Goal: Information Seeking & Learning: Find contact information

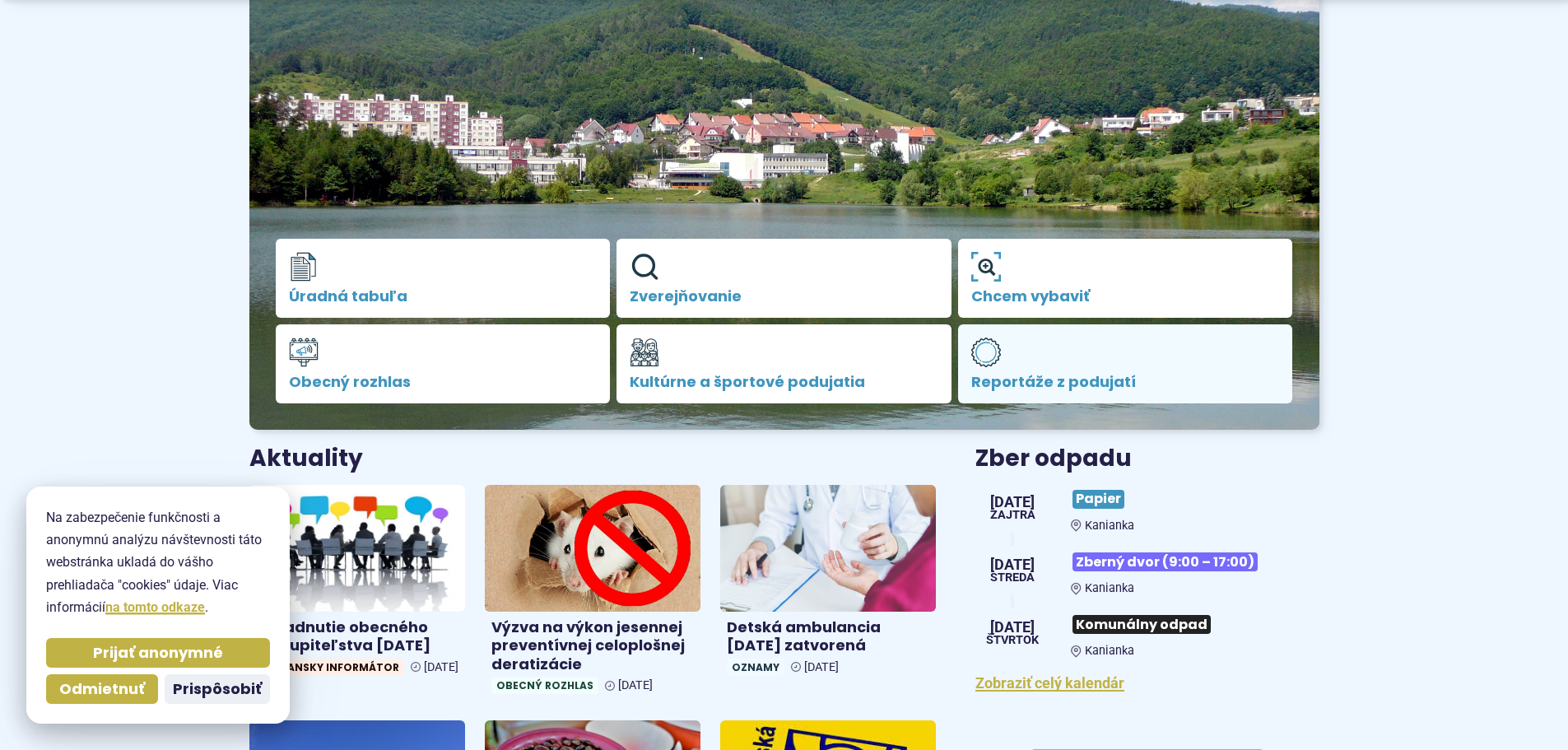
scroll to position [247, 0]
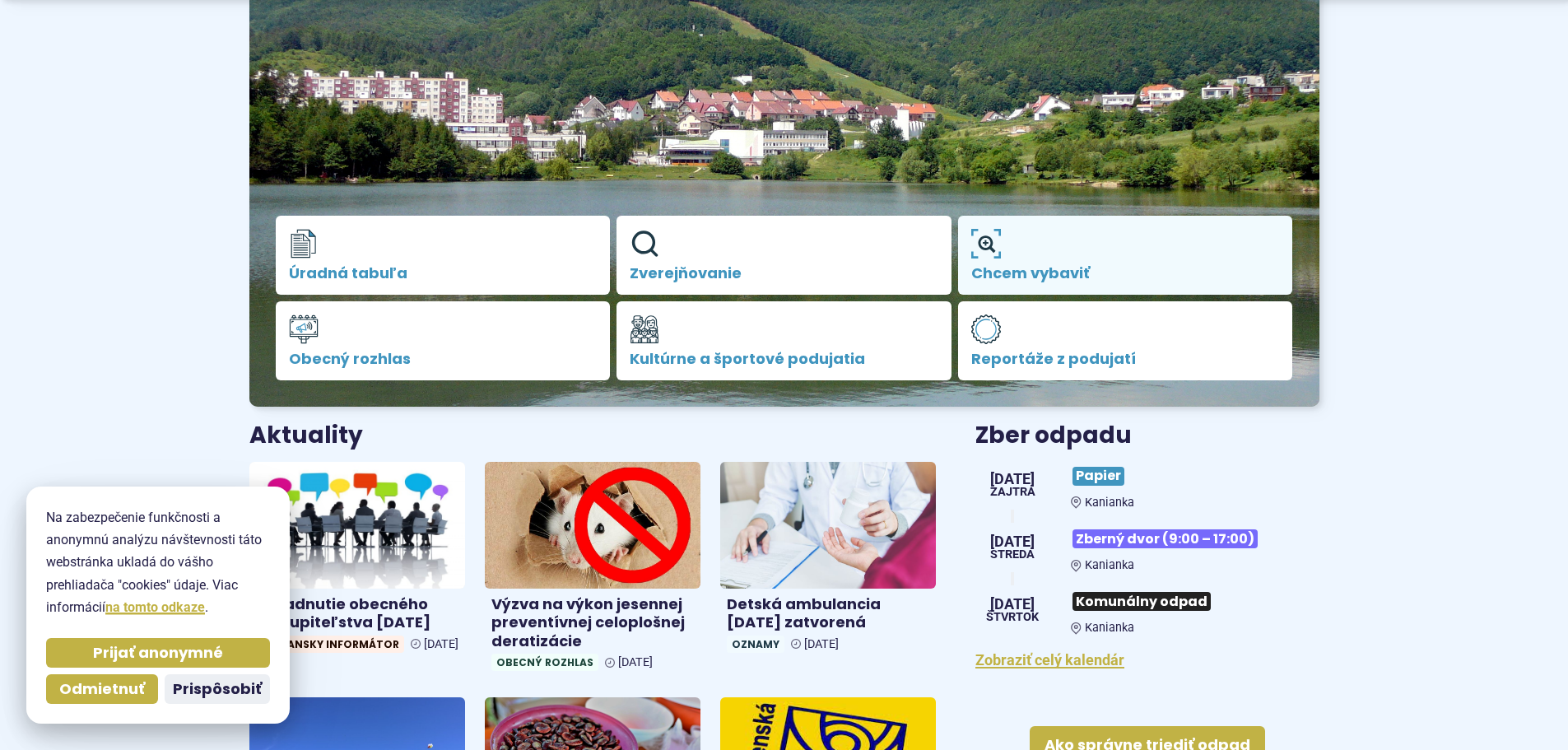
click at [1058, 265] on span "Chcem vybaviť" at bounding box center [1125, 273] width 309 height 17
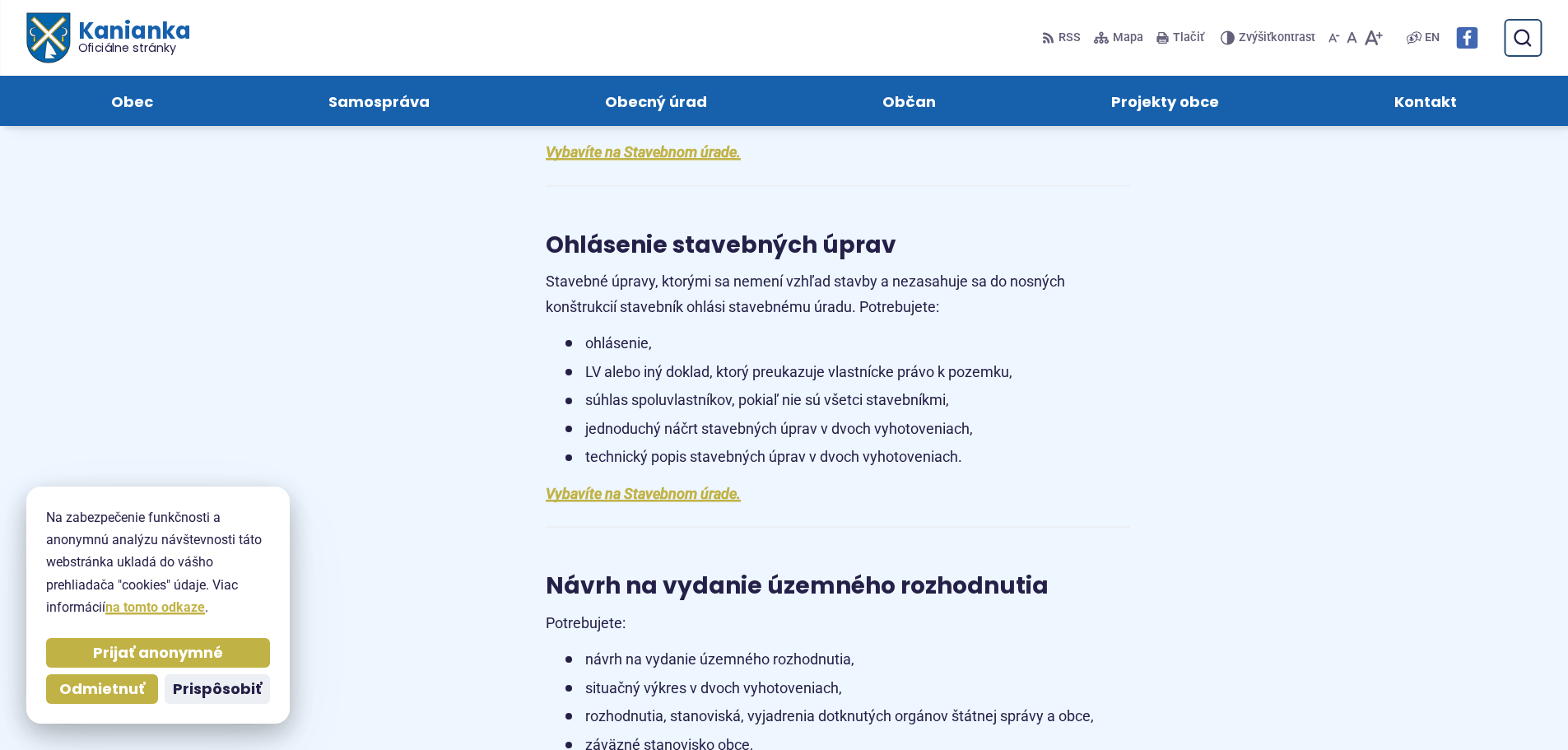
scroll to position [1564, 0]
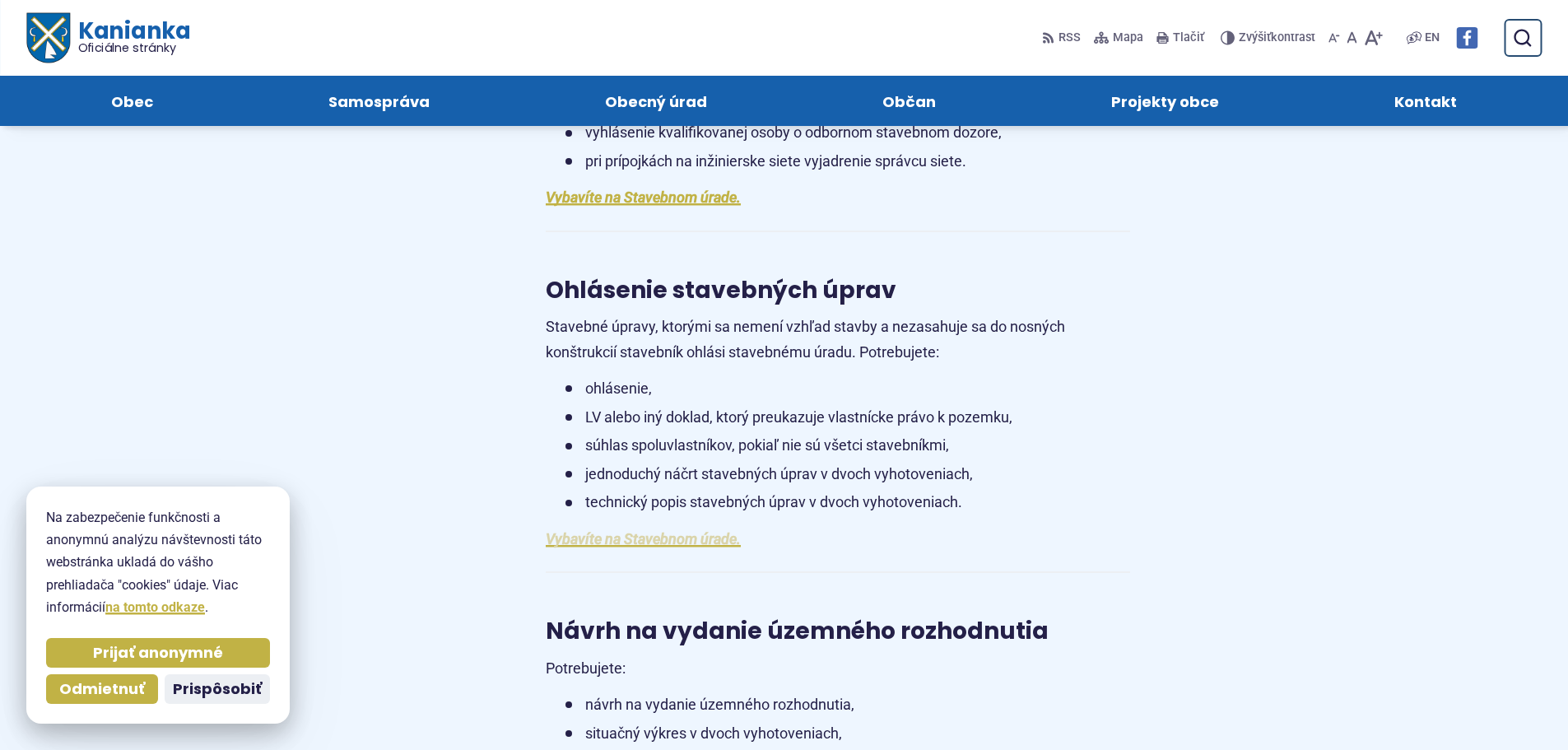
click at [652, 540] on link "Vybavíte na Stavebnom úrade." at bounding box center [643, 539] width 195 height 18
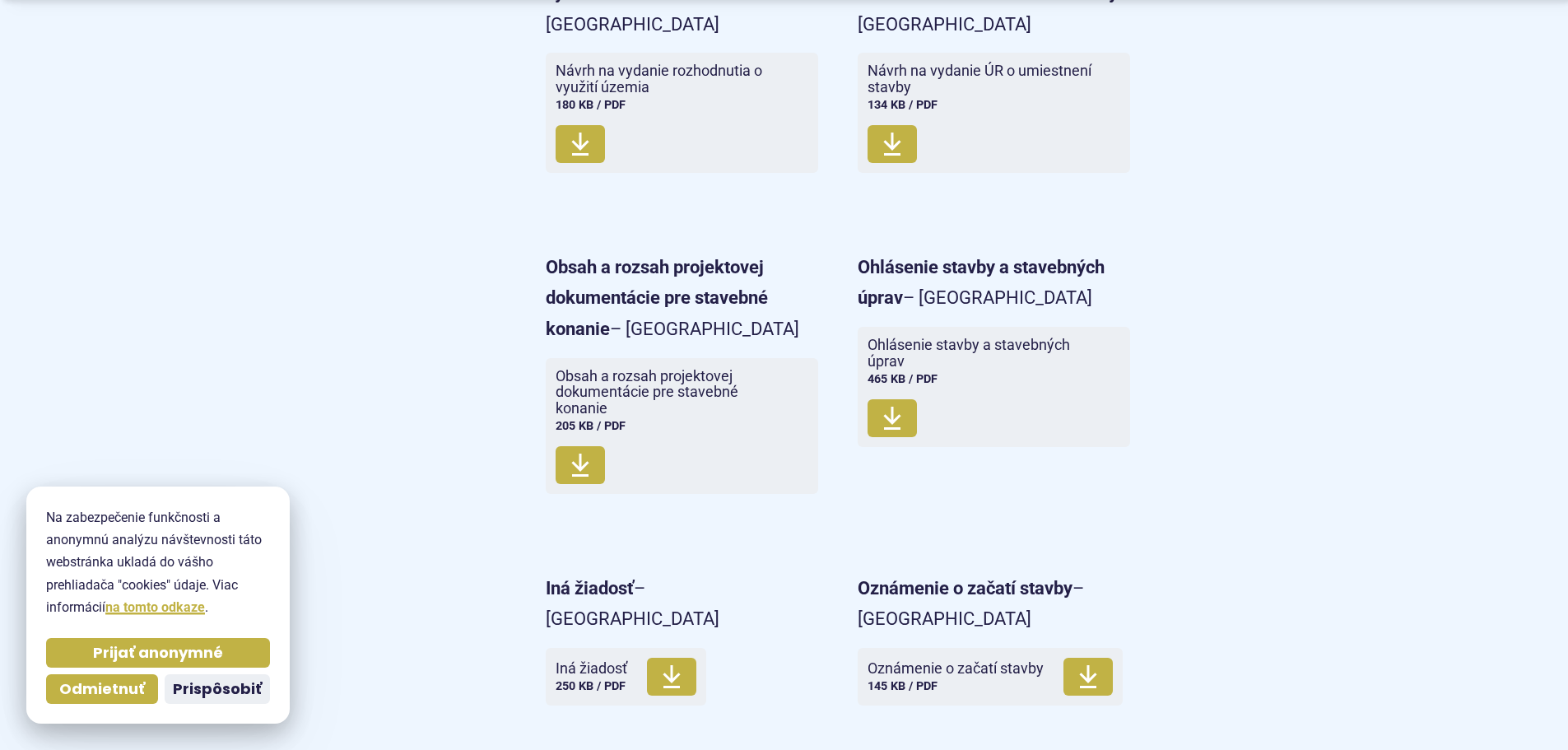
scroll to position [1564, 0]
click at [902, 399] on span "Stiahnuť" at bounding box center [892, 417] width 49 height 38
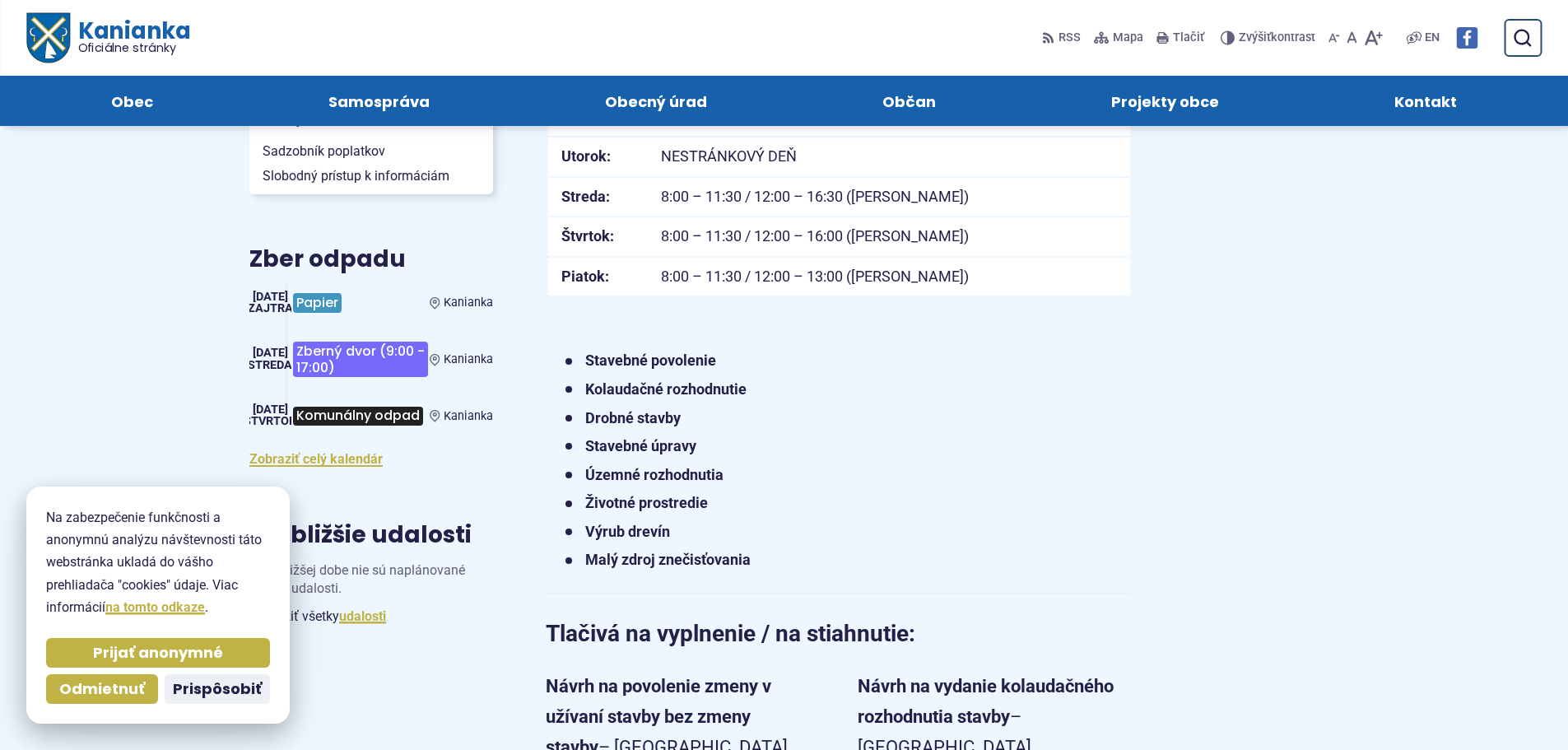
scroll to position [494, 0]
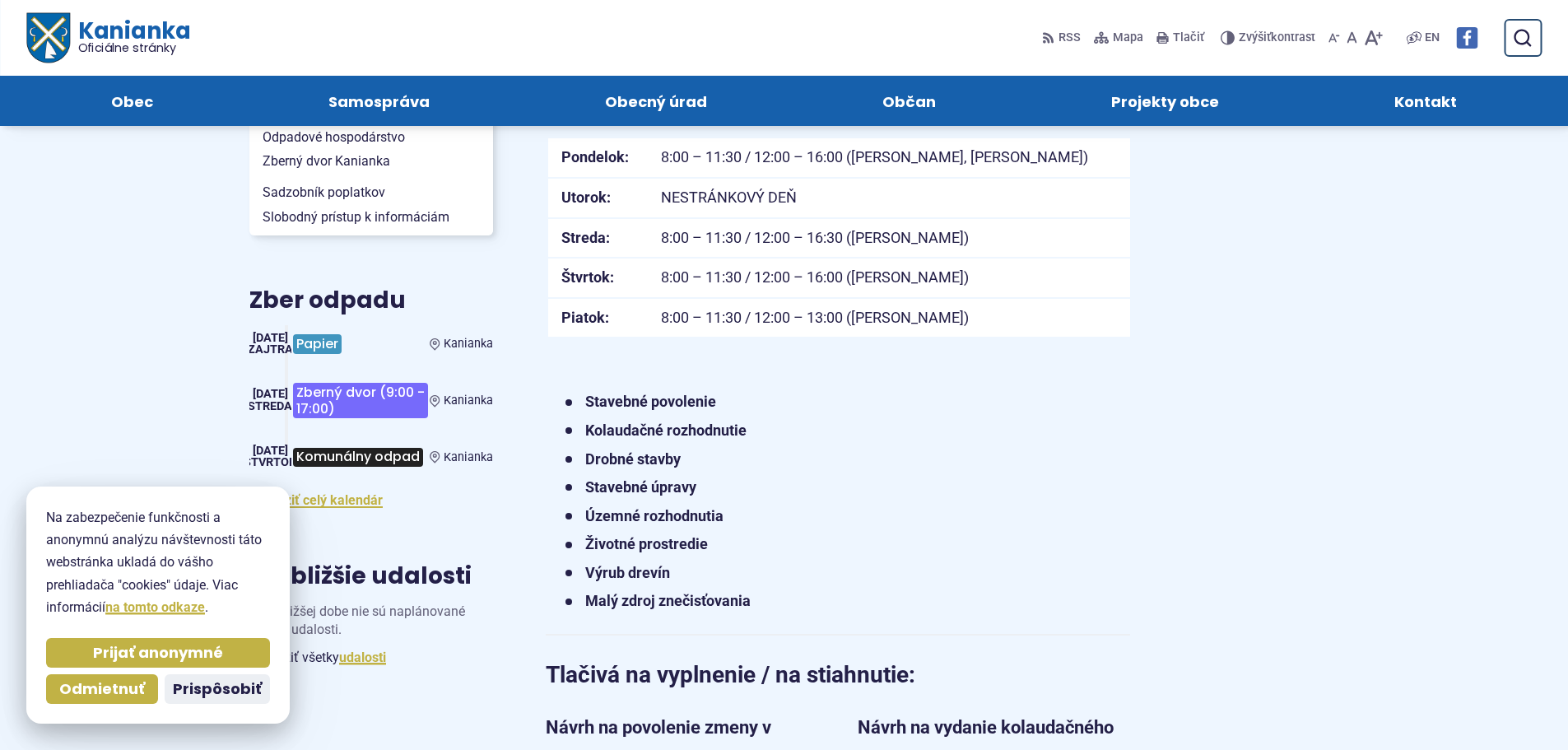
click at [628, 458] on strong "Drobné stavby" at bounding box center [633, 460] width 95 height 18
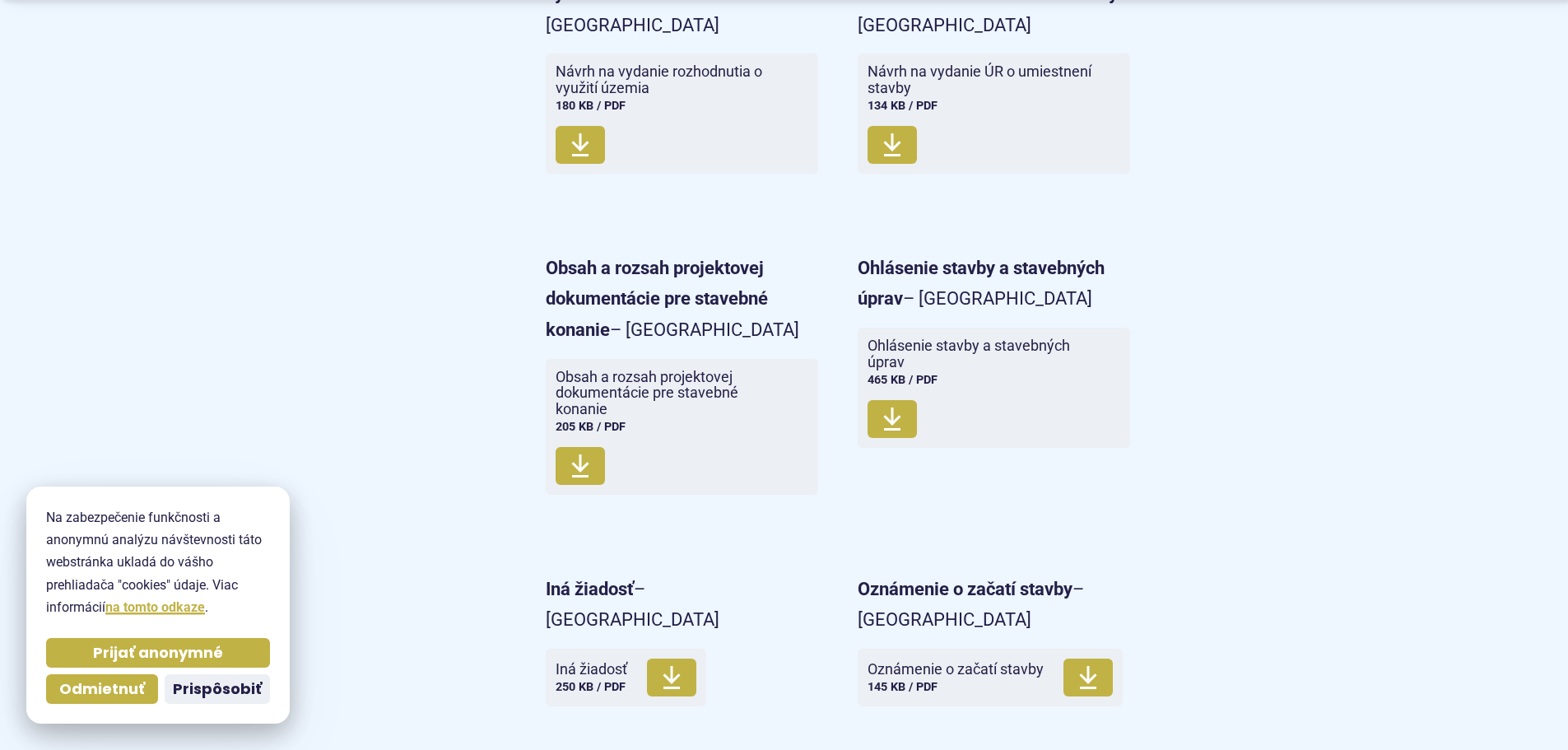
scroll to position [1564, 0]
click at [898, 405] on icon at bounding box center [892, 417] width 19 height 26
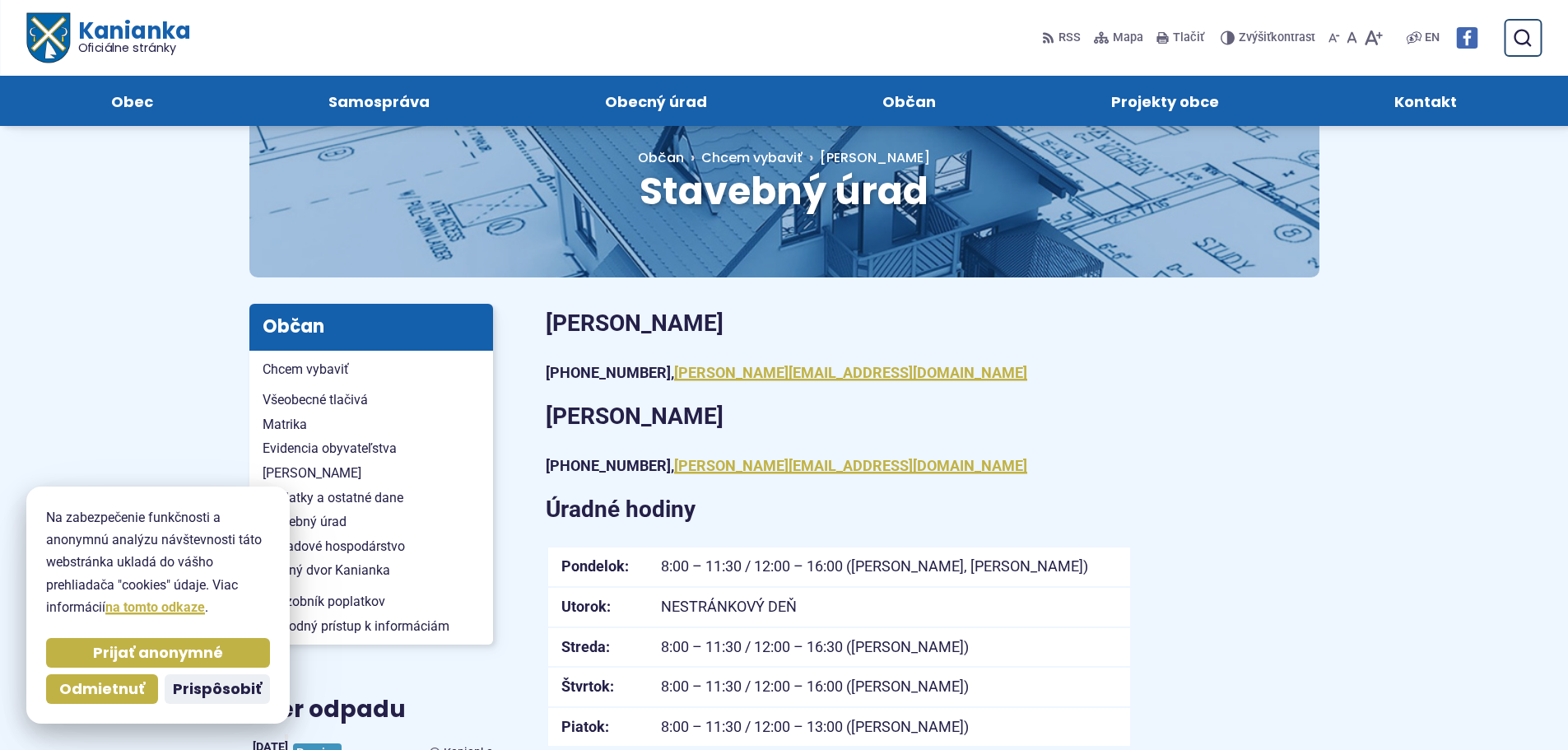
scroll to position [0, 0]
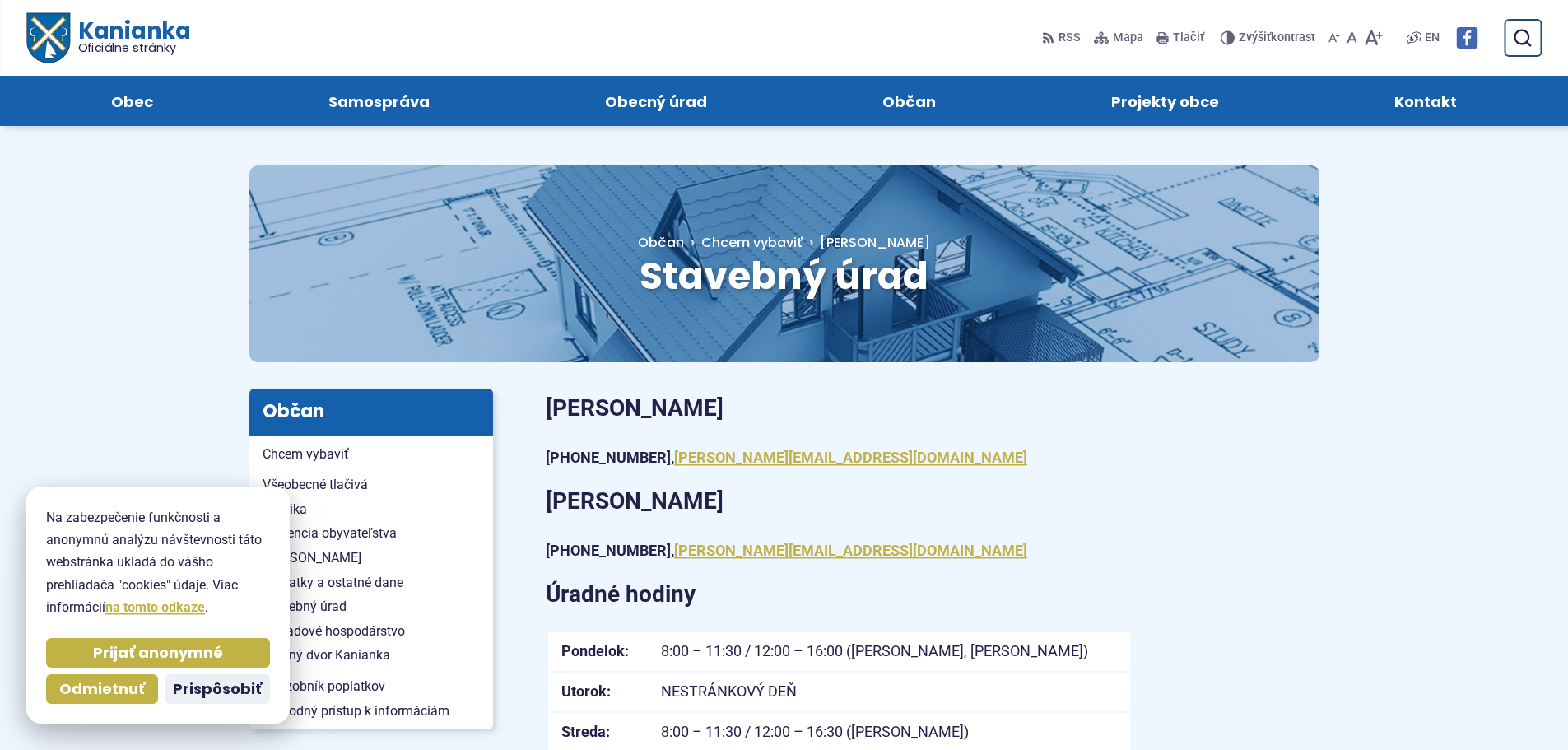
click at [1451, 107] on span "Kontakt" at bounding box center [1425, 100] width 62 height 50
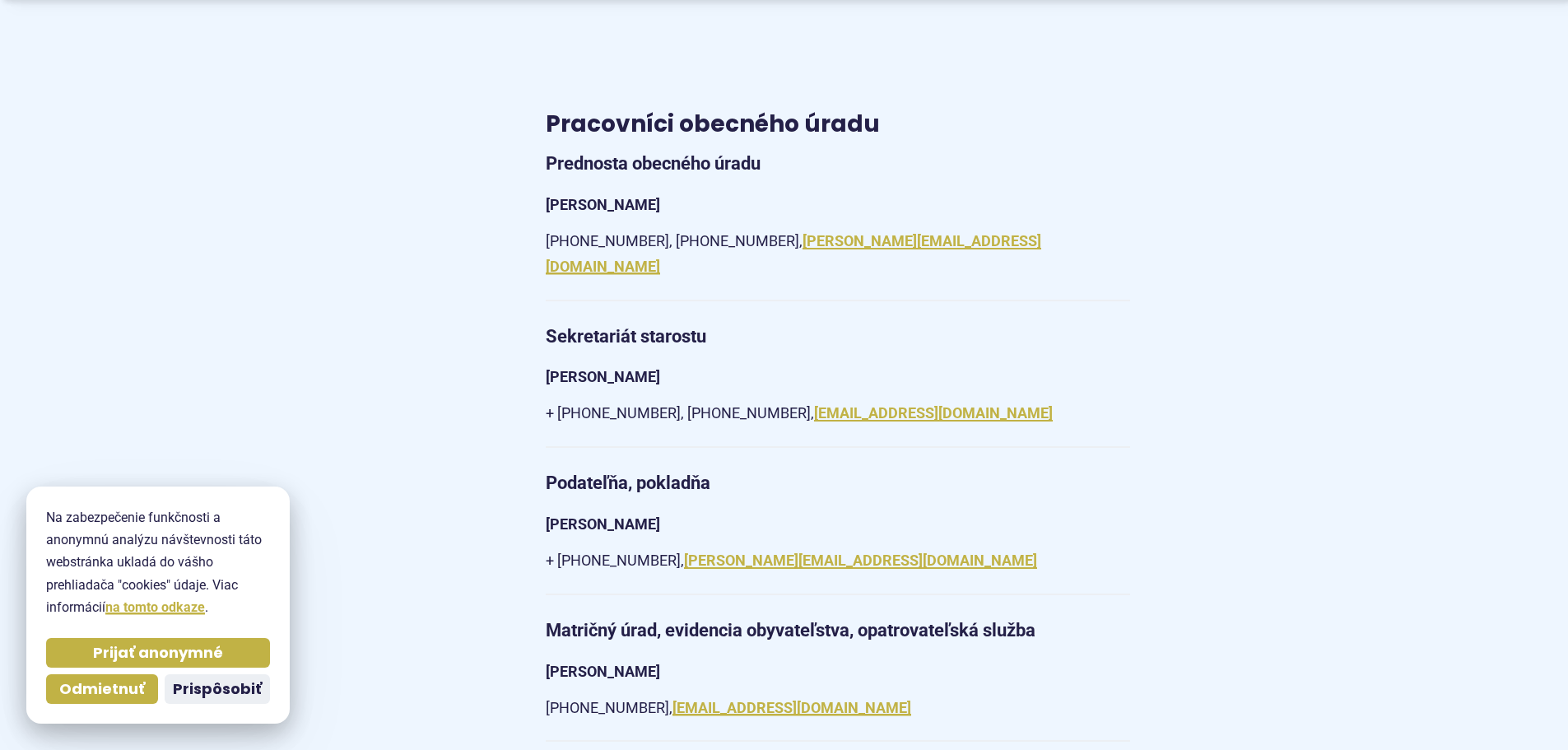
scroll to position [1400, 0]
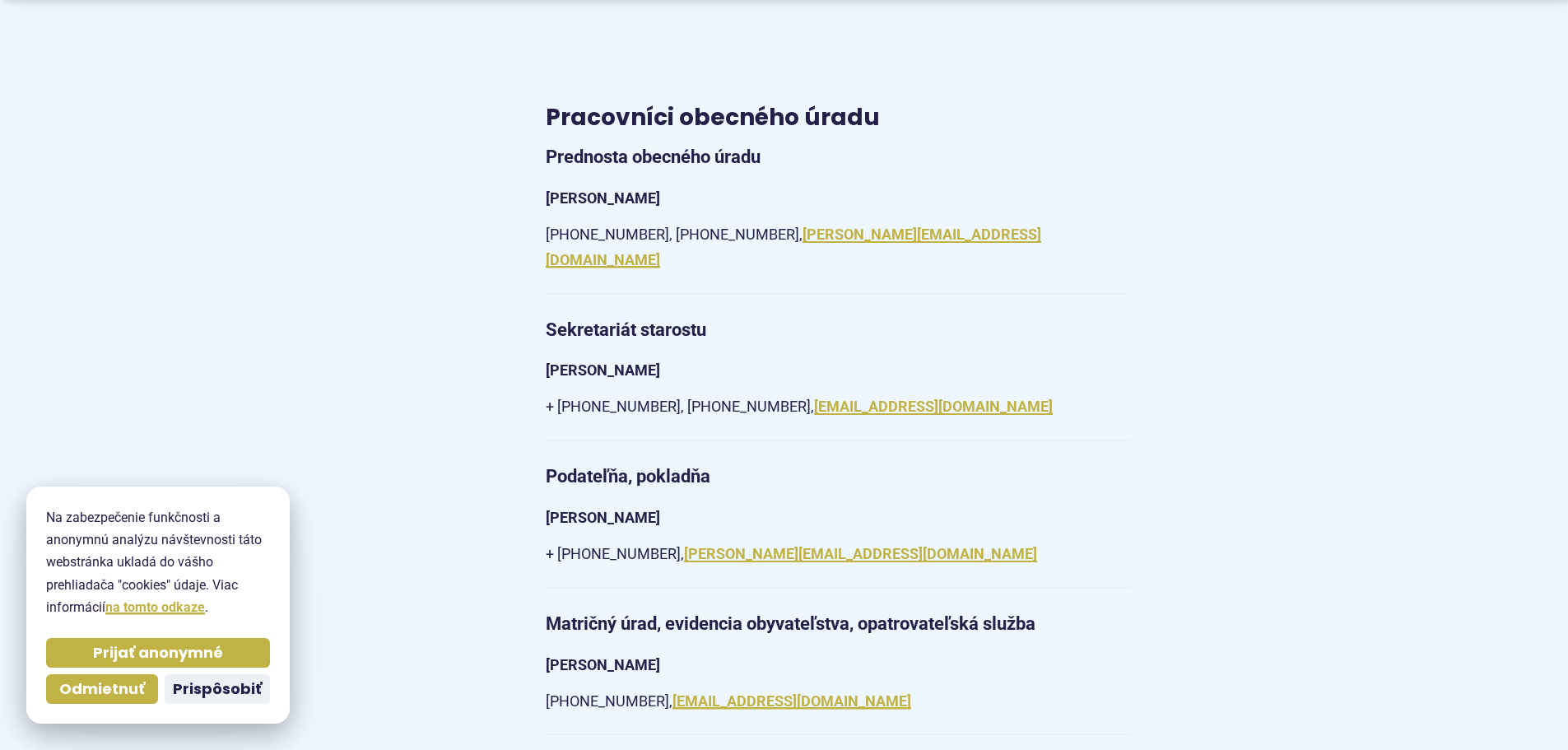
drag, startPoint x: 546, startPoint y: 200, endPoint x: 664, endPoint y: 188, distance: 118.6
click at [664, 188] on p "Ing. Martin Badák" at bounding box center [838, 198] width 584 height 26
copy strong "Ing. Martin Badák"
click at [1200, 244] on article "Kontakt Obec Kanianka SNP 583/1 97217 Kanianka IČO: 00518239 DIČ: 2021160361 +4…" at bounding box center [932, 473] width 826 height 2968
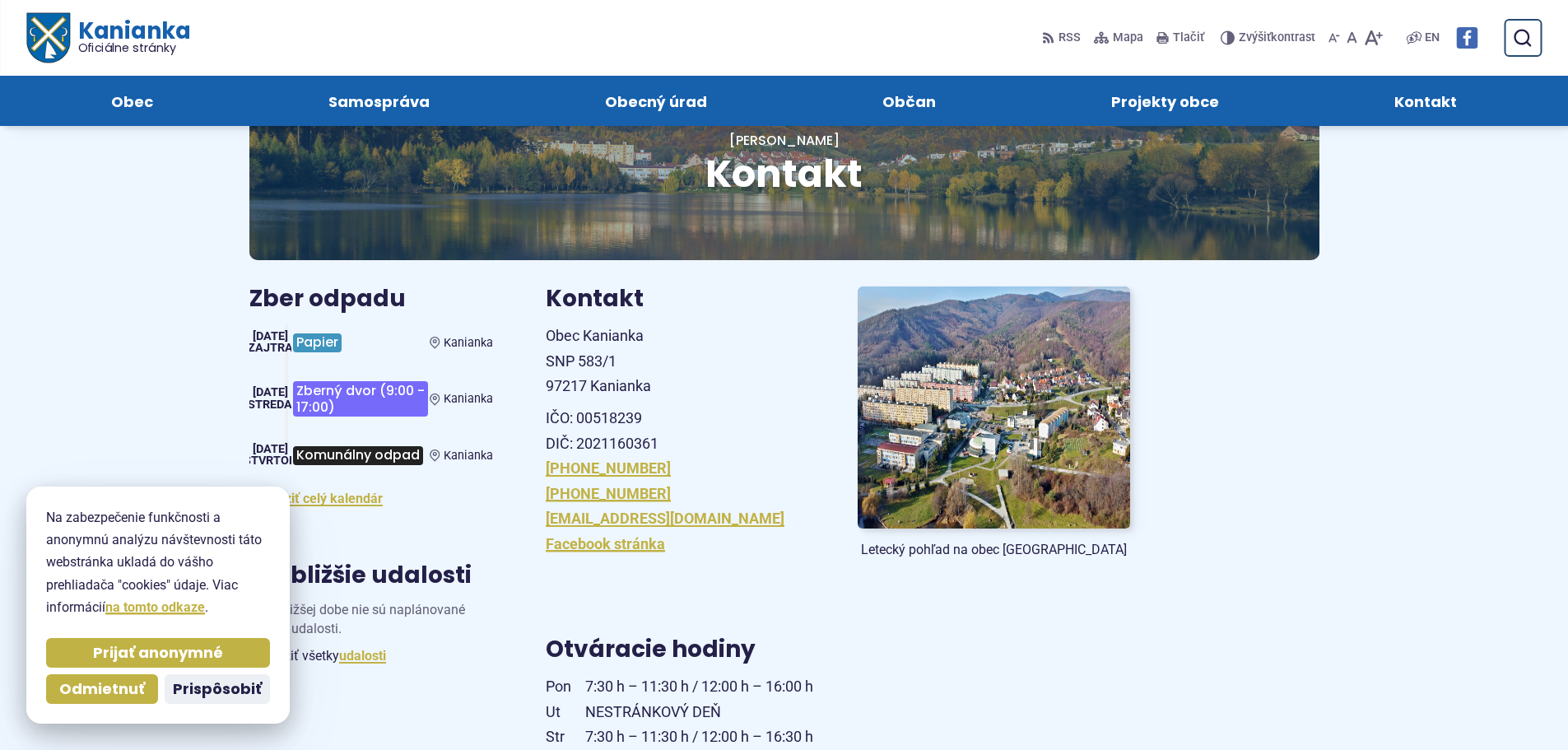
scroll to position [0, 0]
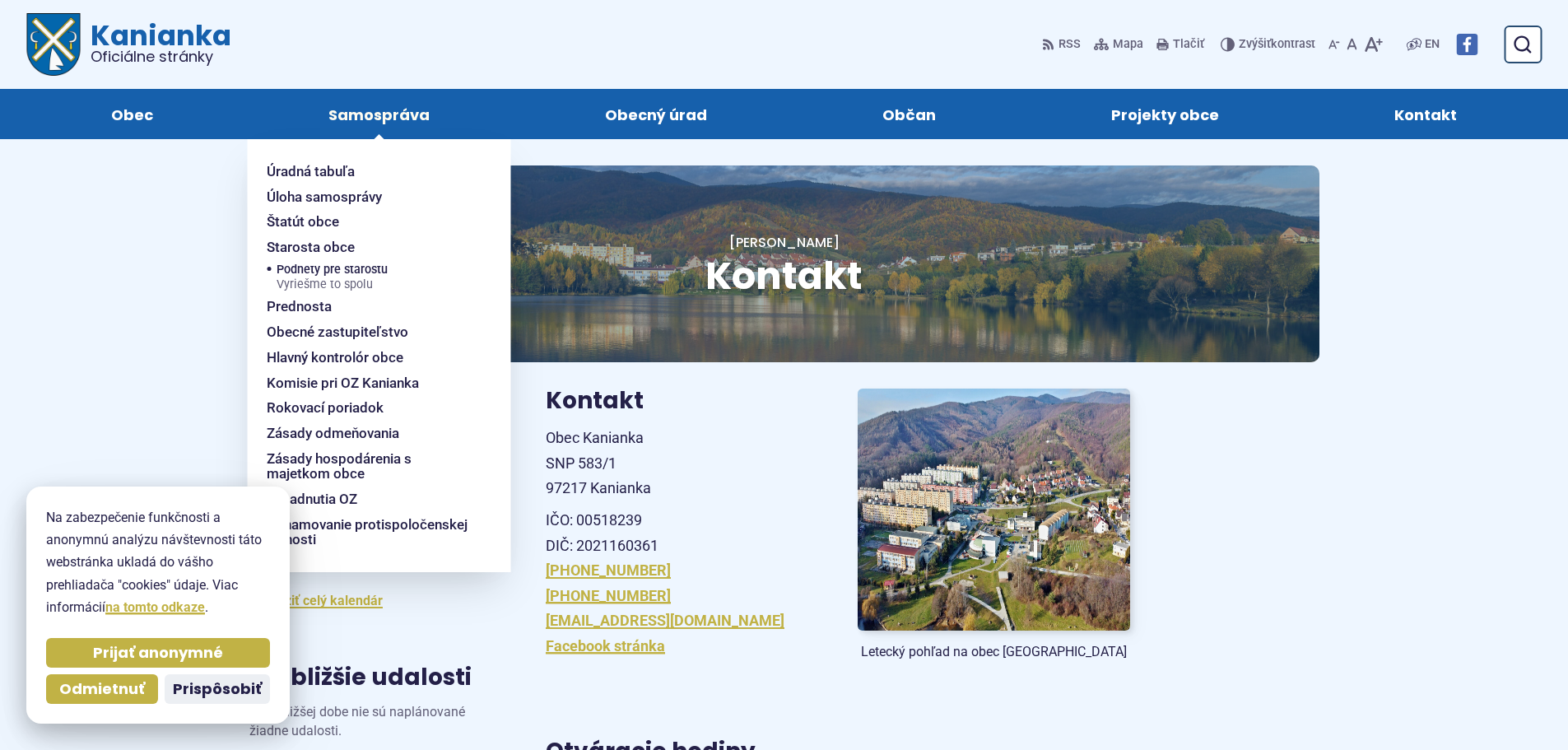
click at [366, 117] on span "Samospráva" at bounding box center [378, 114] width 101 height 50
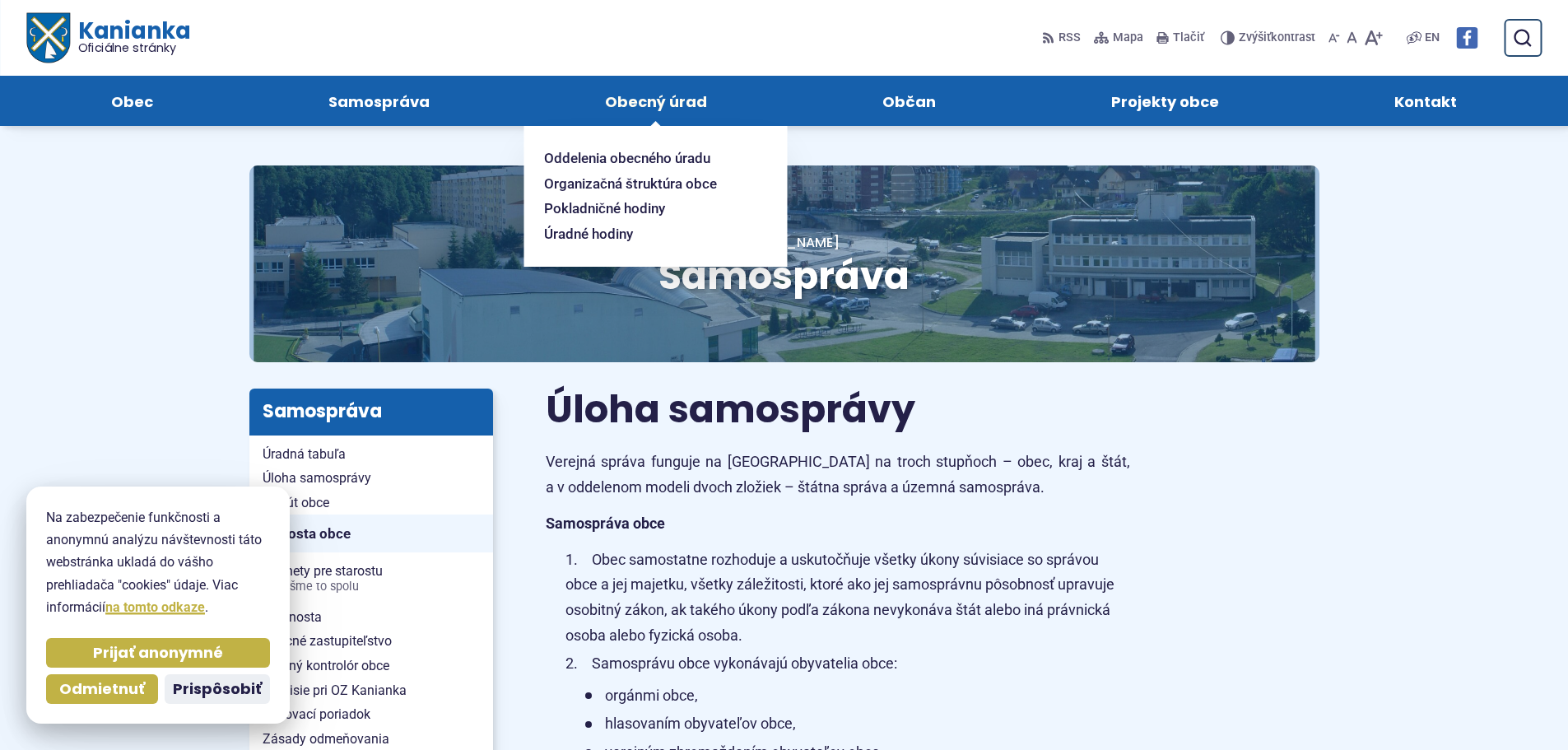
click at [681, 106] on span "Obecný úrad" at bounding box center [656, 100] width 102 height 50
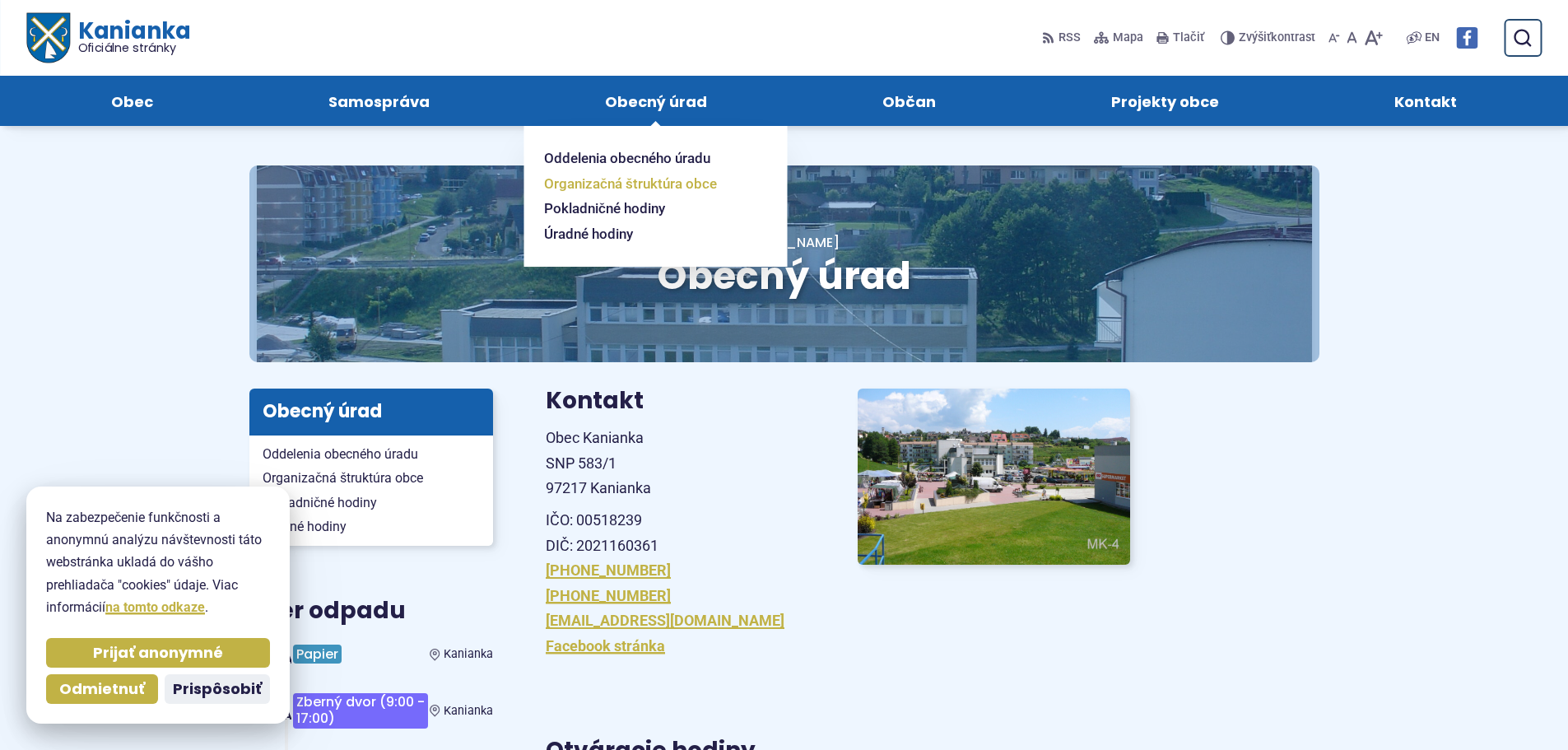
click at [592, 177] on span "Organizačná štruktúra obce" at bounding box center [630, 184] width 172 height 26
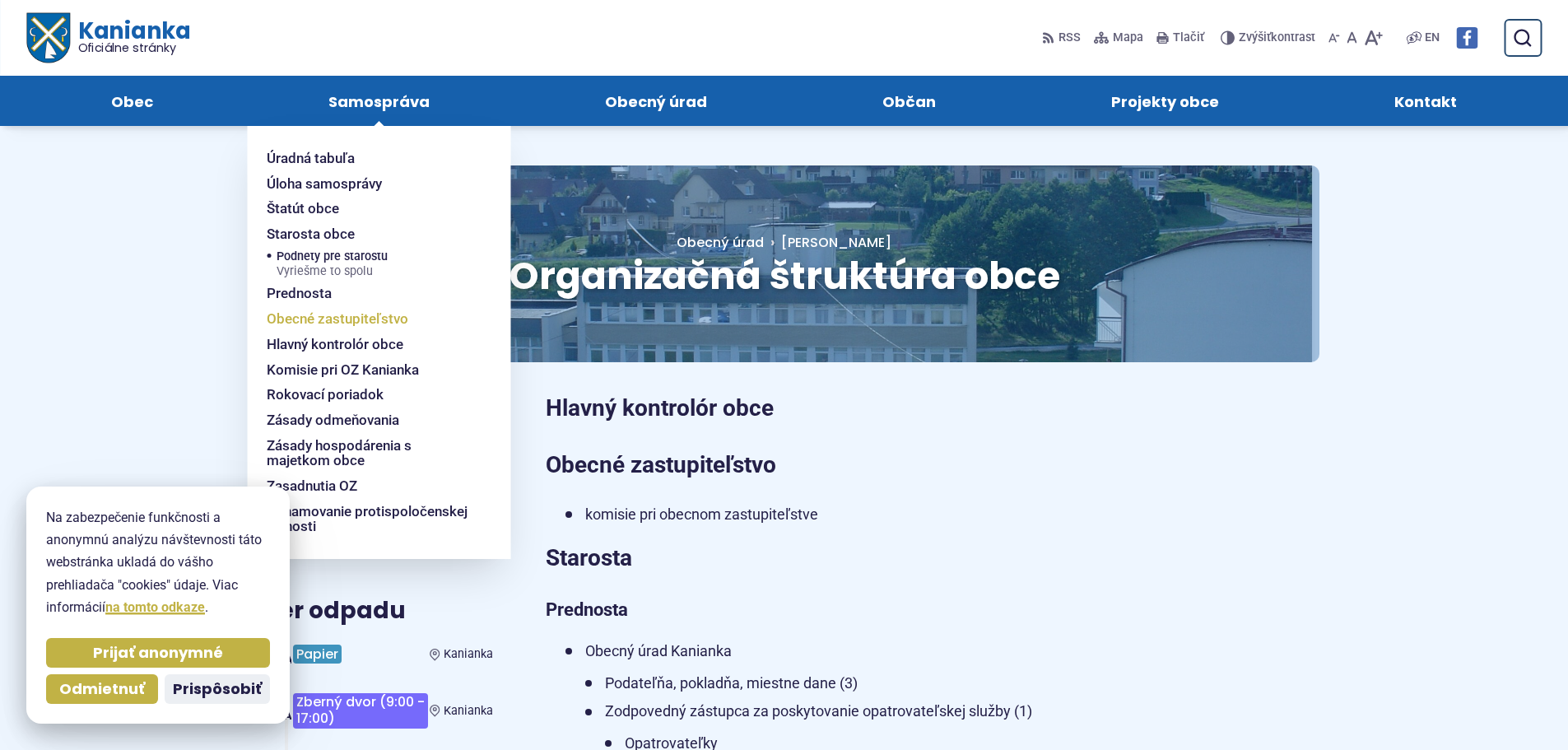
click at [319, 310] on span "Obecné zastupiteľstvo" at bounding box center [337, 319] width 142 height 26
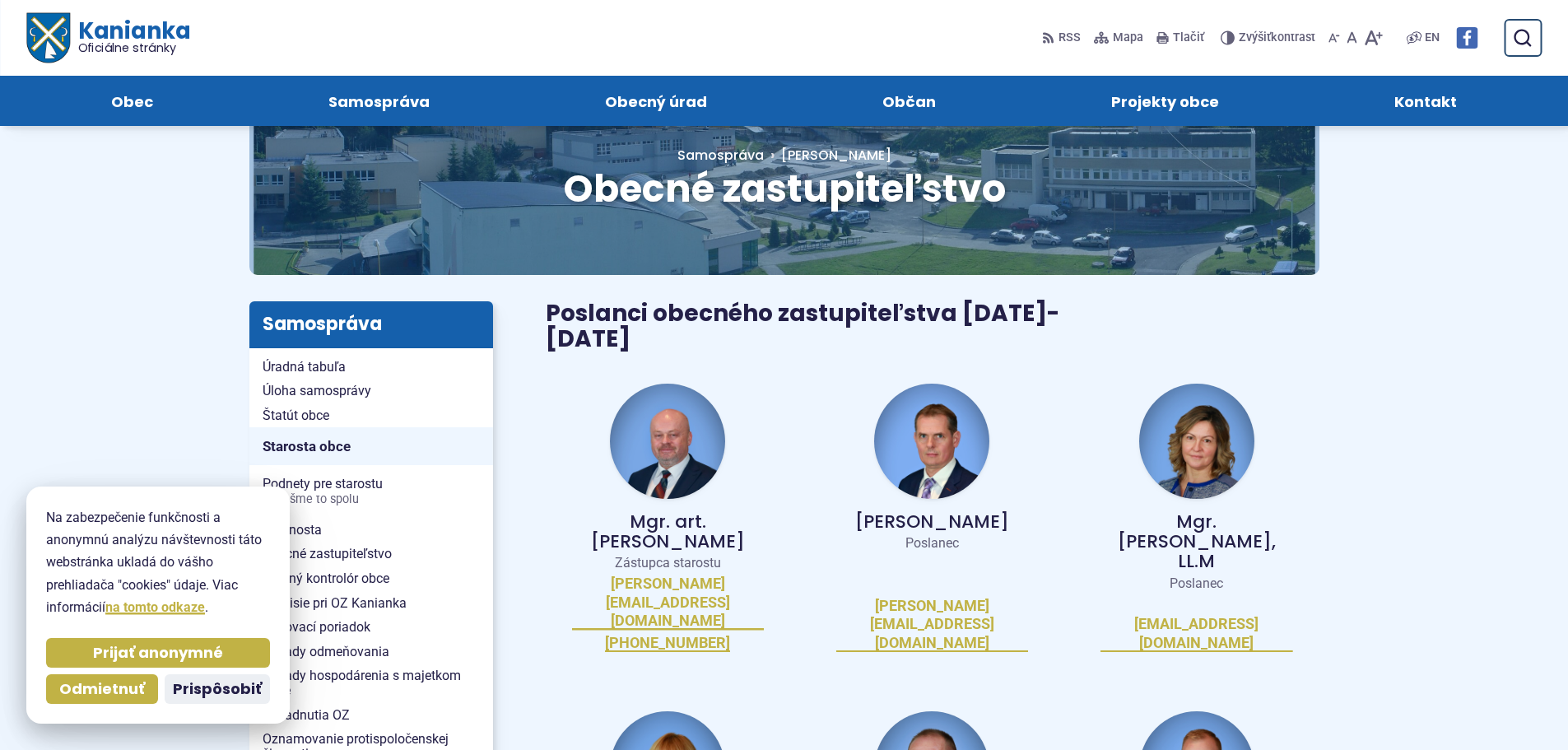
scroll to position [83, 0]
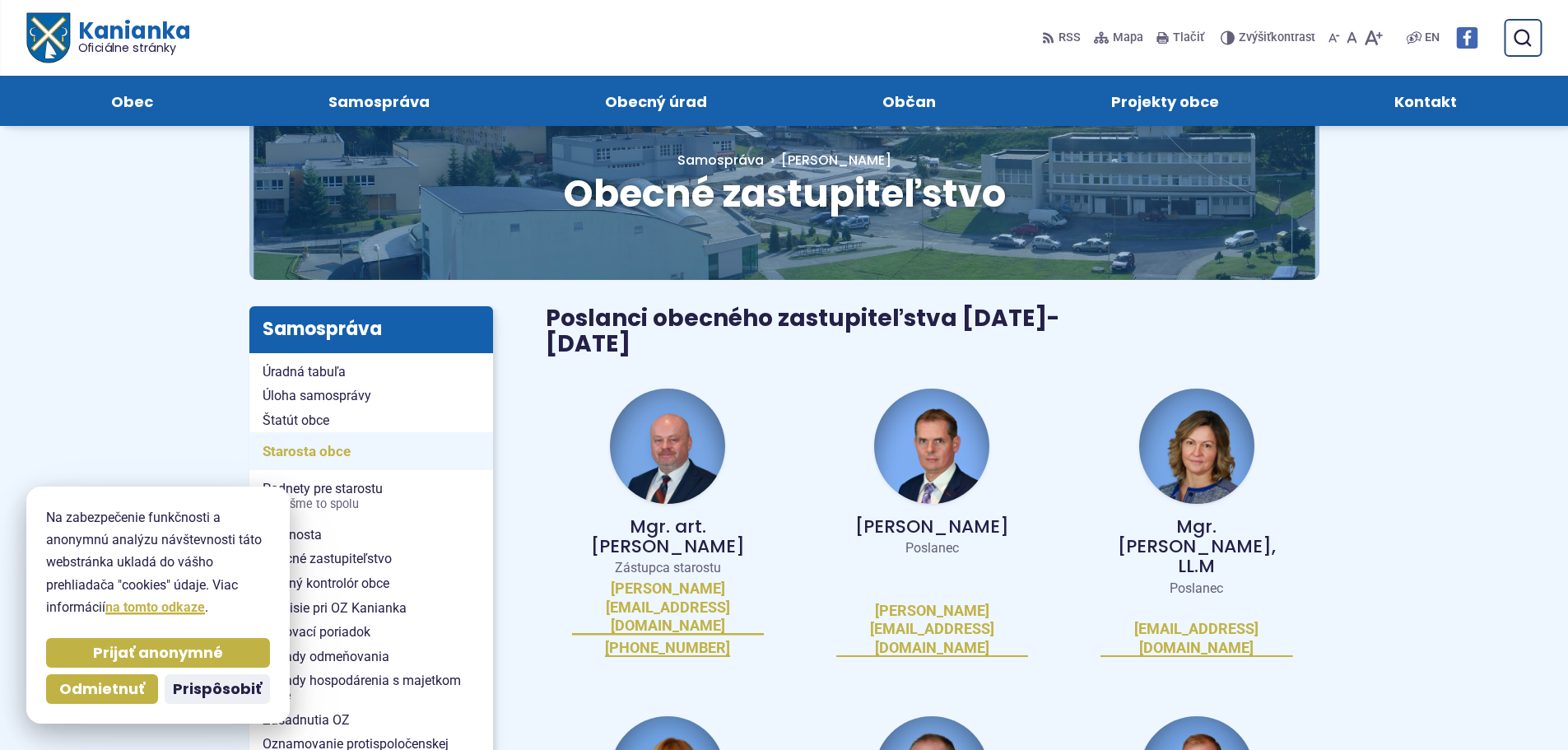
click at [330, 454] on span "Starosta obce" at bounding box center [370, 452] width 217 height 26
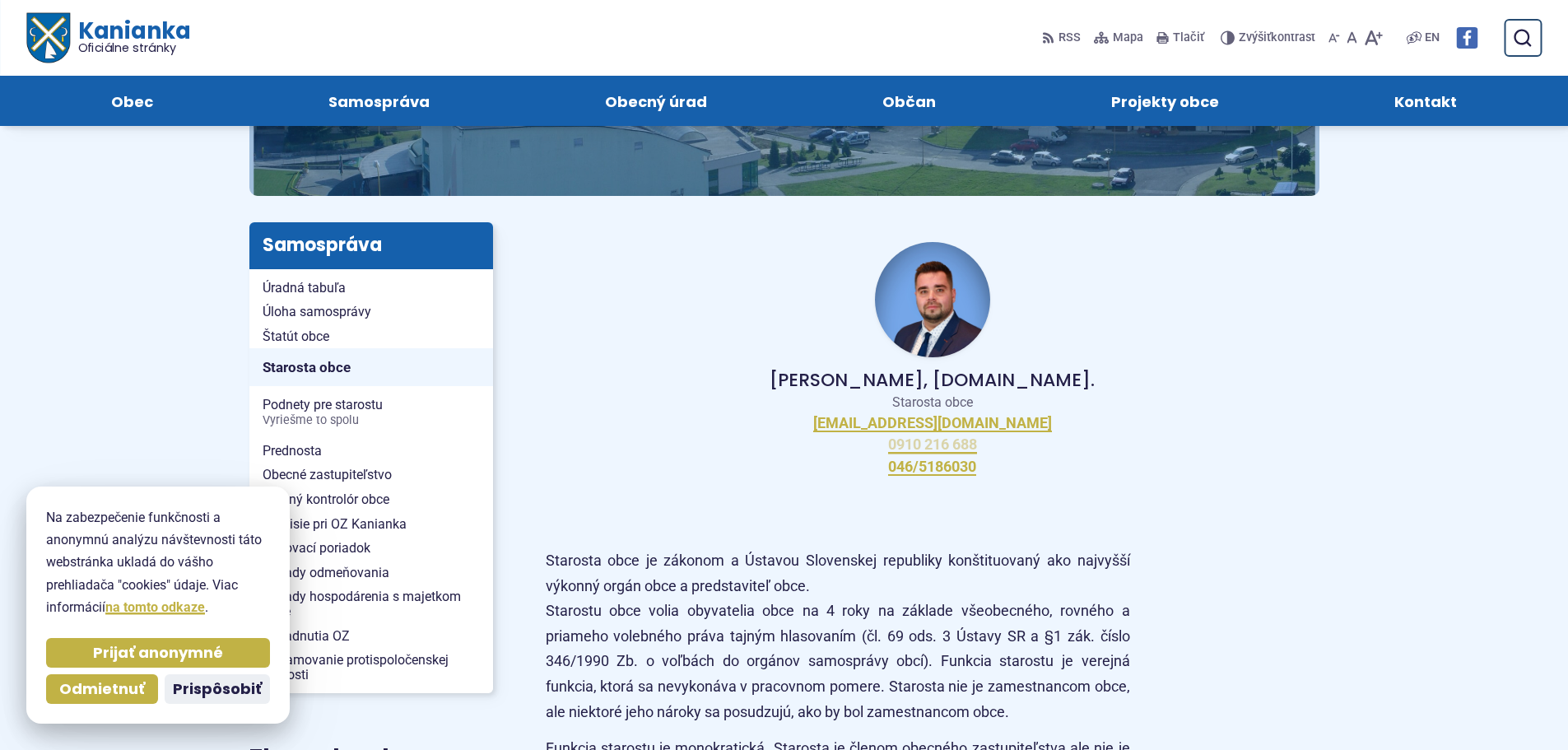
scroll to position [165, 0]
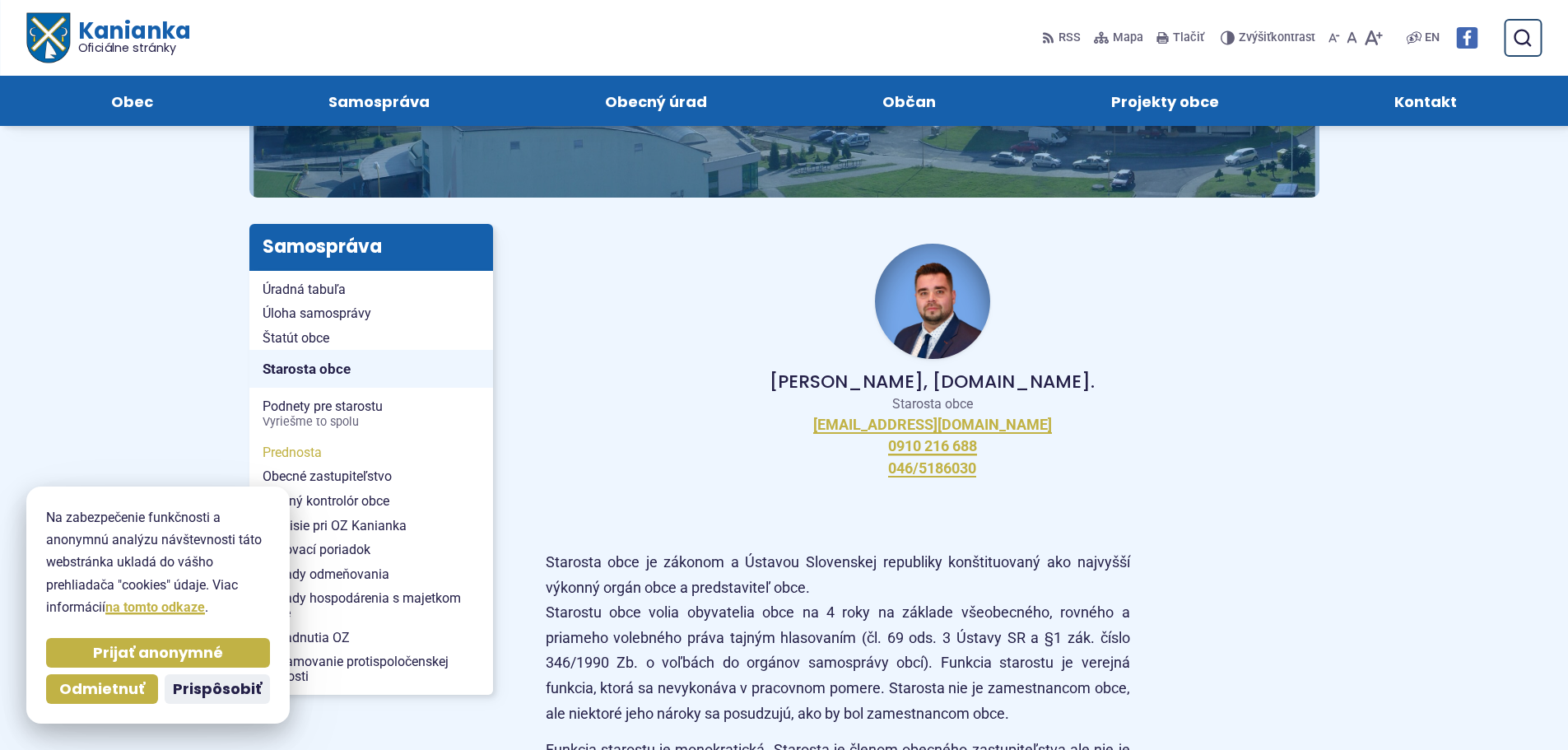
click at [318, 456] on span "Prednosta" at bounding box center [370, 452] width 217 height 25
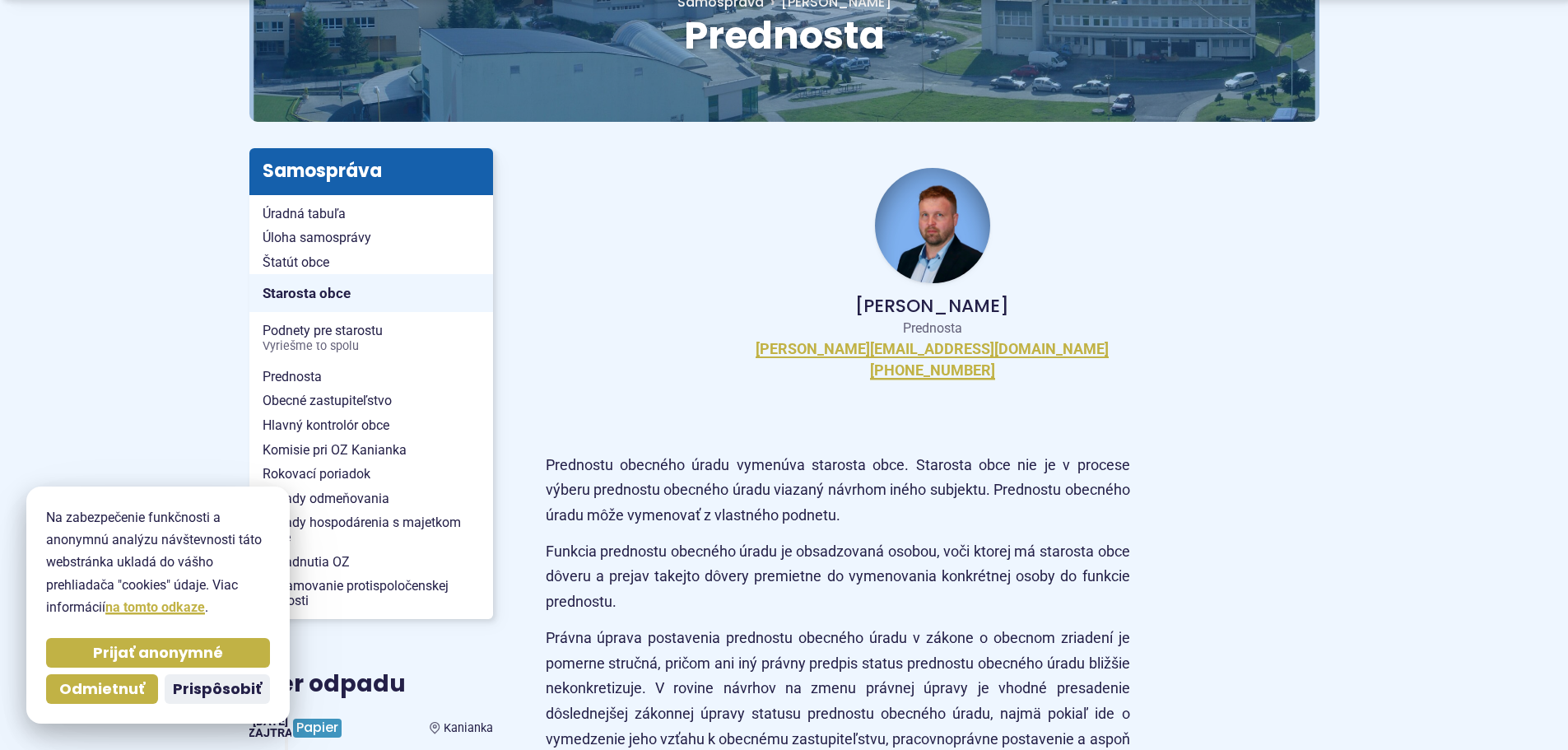
scroll to position [247, 0]
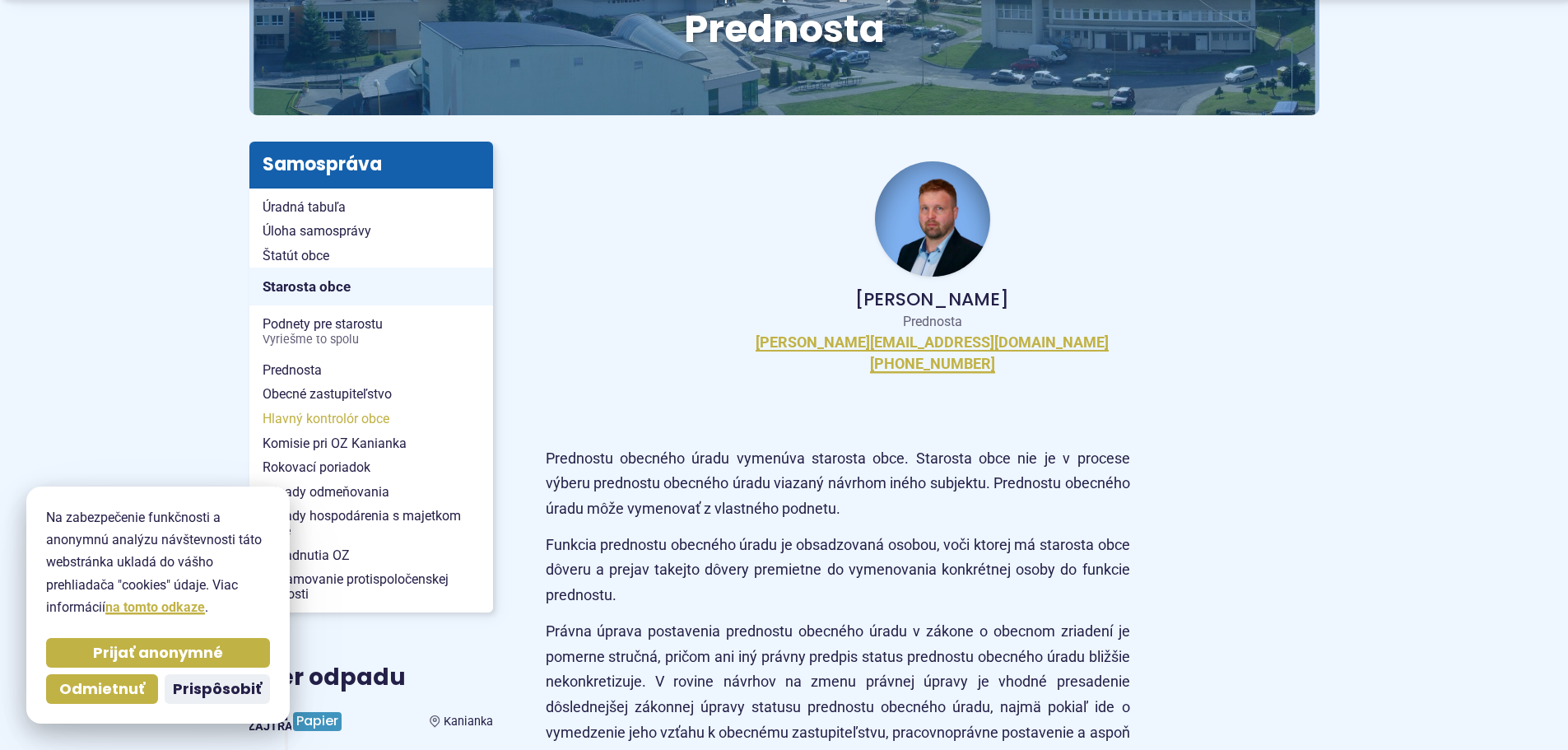
click at [322, 417] on span "Hlavný kontrolór obce" at bounding box center [370, 419] width 217 height 25
